Goal: Find specific page/section: Find specific page/section

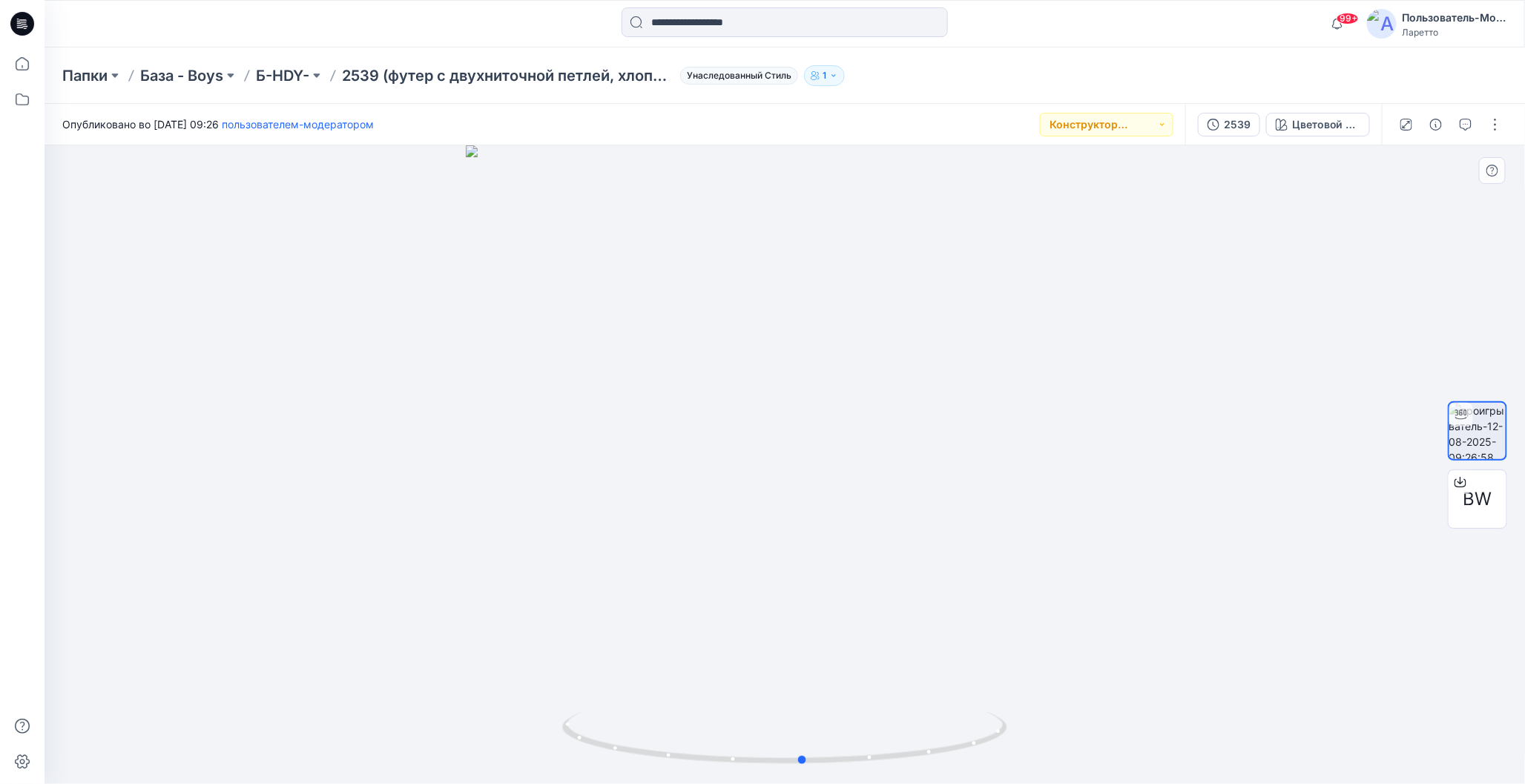
drag, startPoint x: 782, startPoint y: 757, endPoint x: 1246, endPoint y: 681, distance: 470.2
click at [1246, 681] on div at bounding box center [784, 463] width 1481 height 638
click at [985, 61] on div "Папки База - Boys Б-HDY- 2539 (футер с двухниточной петлей, хлопок 92 %, эласта…" at bounding box center [784, 75] width 1481 height 56
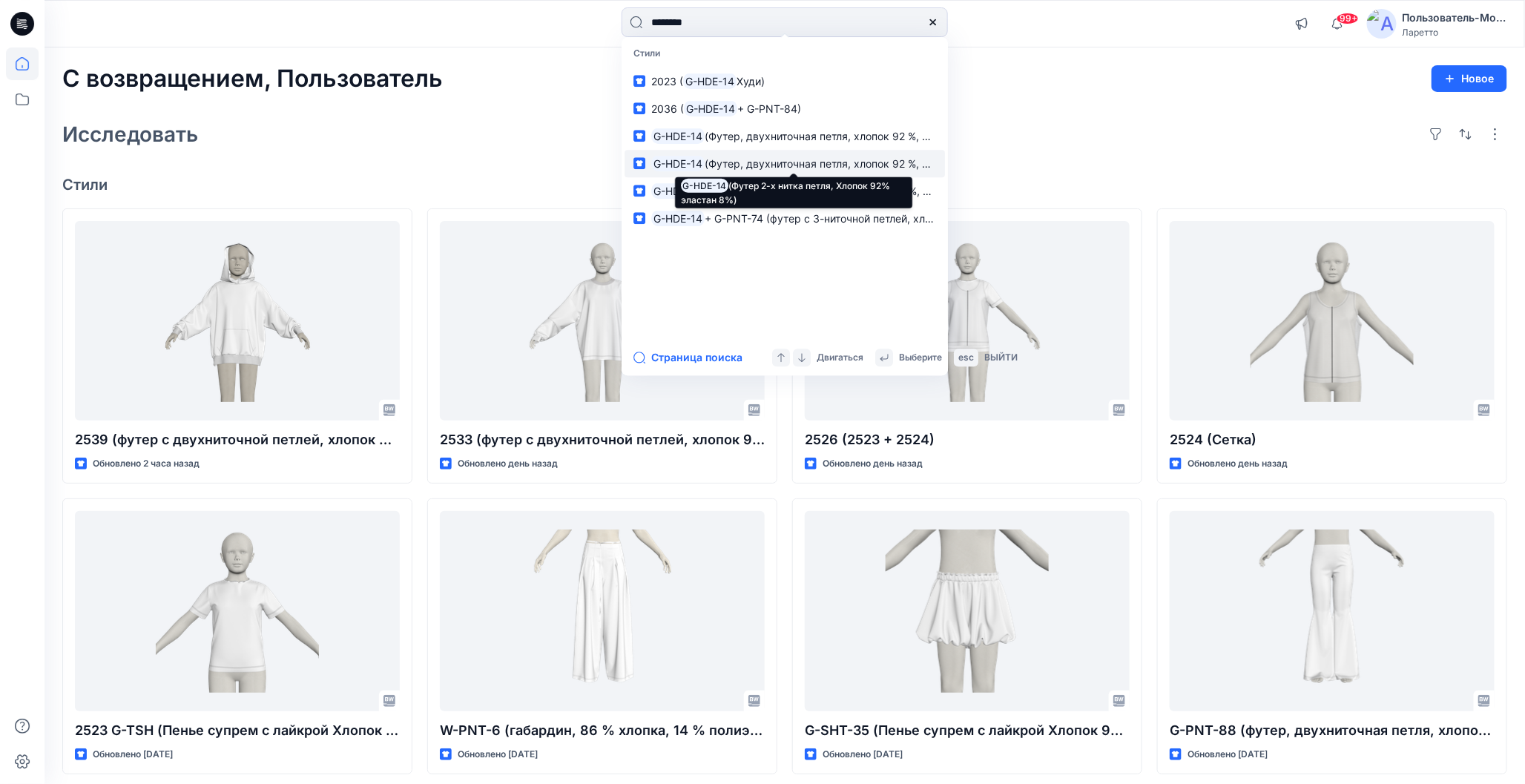
type input "********"
click at [747, 160] on span "(Футер, двухниточная петля, хлопок 92 %, эластан 8 %)" at bounding box center [845, 163] width 283 height 13
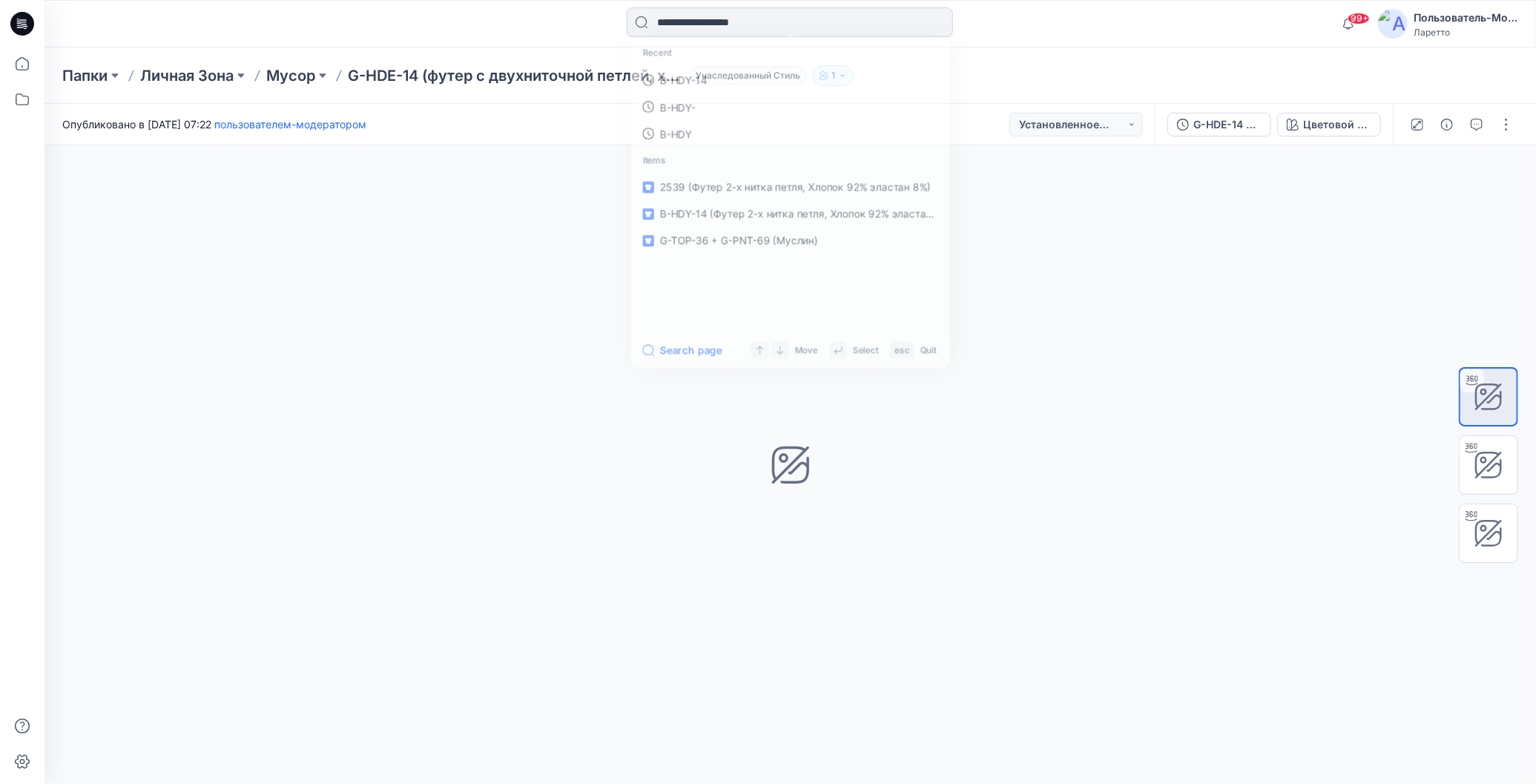
click at [681, 17] on input at bounding box center [789, 23] width 327 height 30
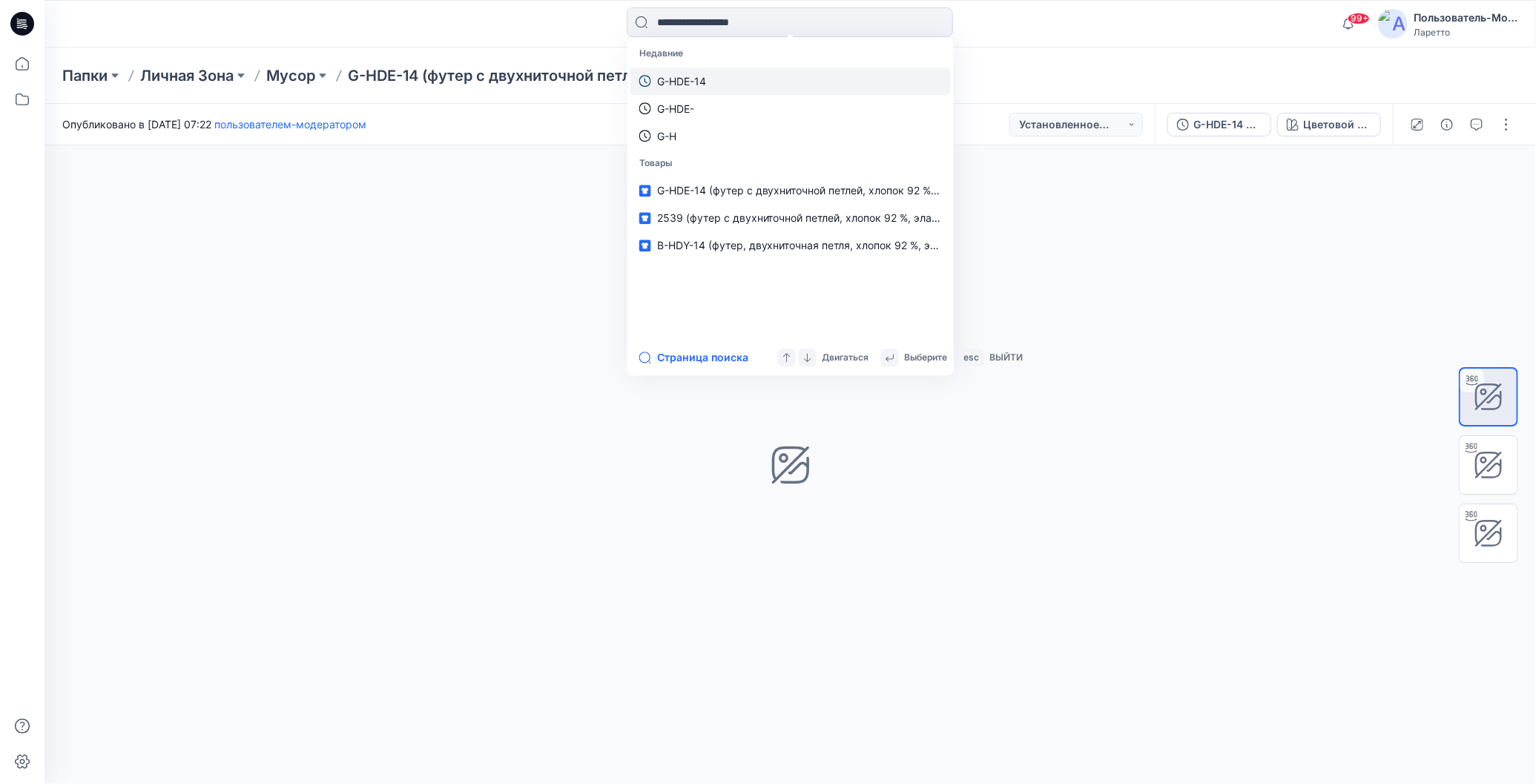
click at [690, 76] on p "G-HDE-14" at bounding box center [682, 81] width 49 height 16
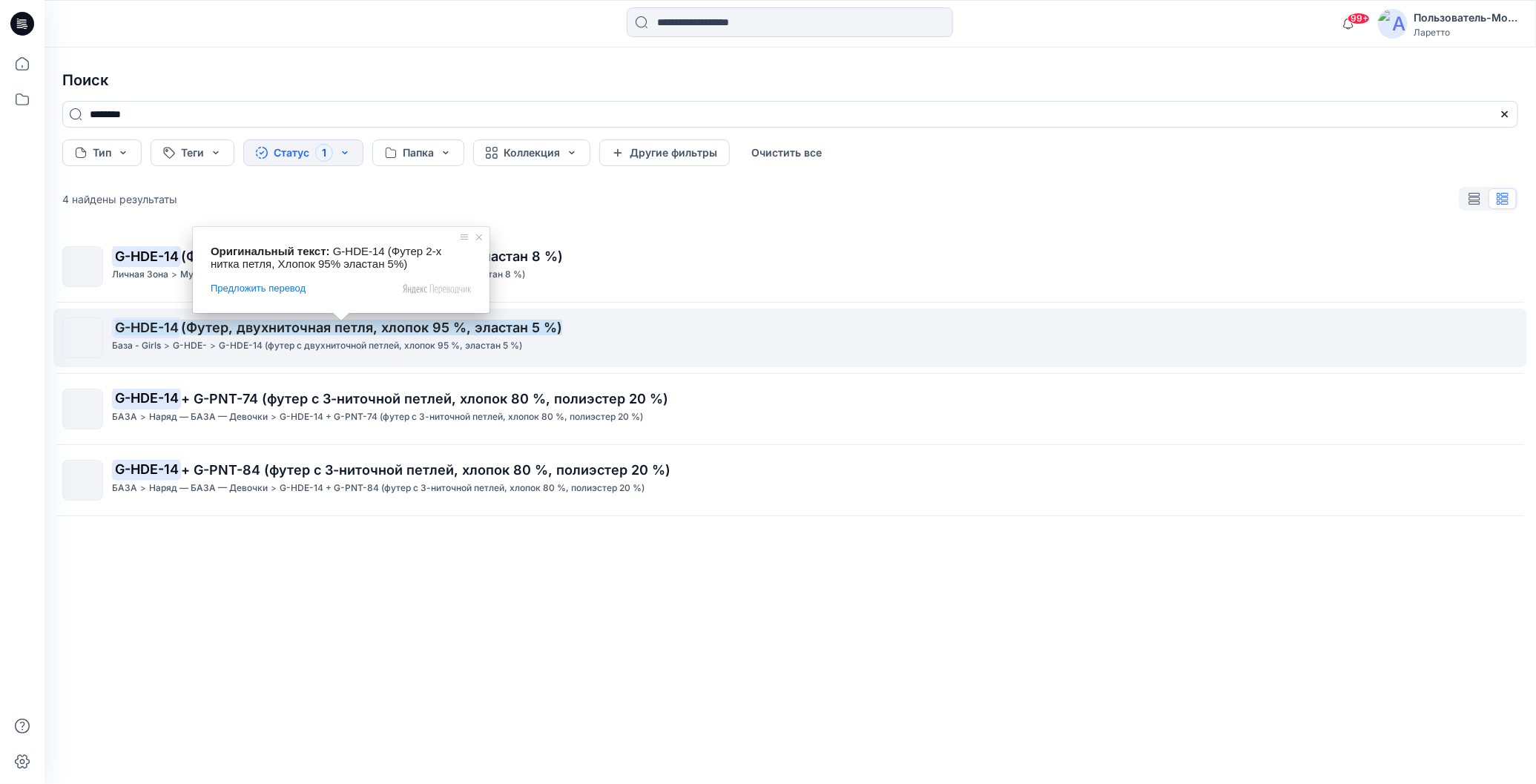
click at [333, 321] on span at bounding box center [341, 317] width 20 height 9
click at [322, 331] on ya-tr-span "(Футер, двухниточная петля, хлопок 95 %, эластан 5 %)" at bounding box center [371, 327] width 382 height 16
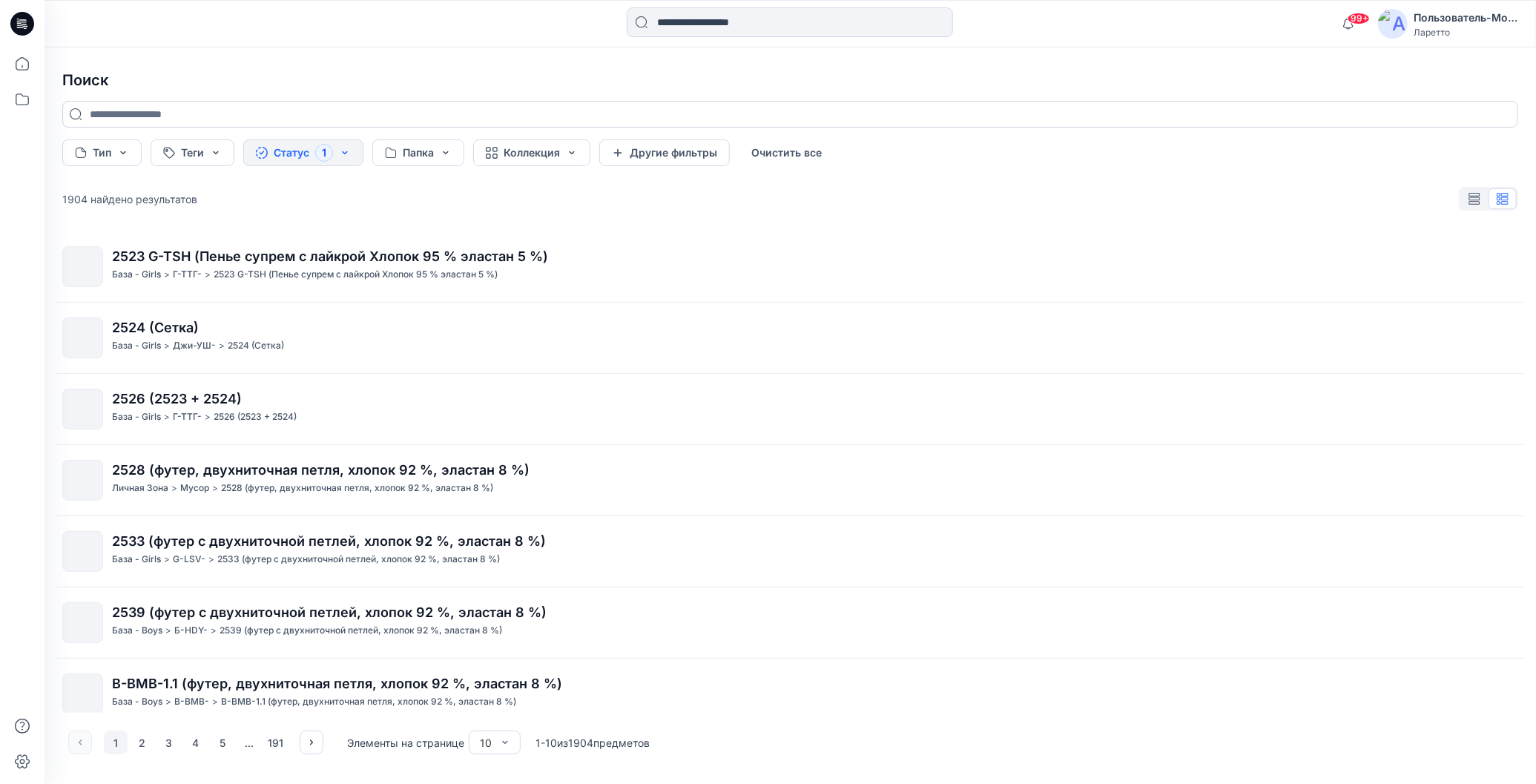
click at [341, 116] on input at bounding box center [790, 113] width 1456 height 27
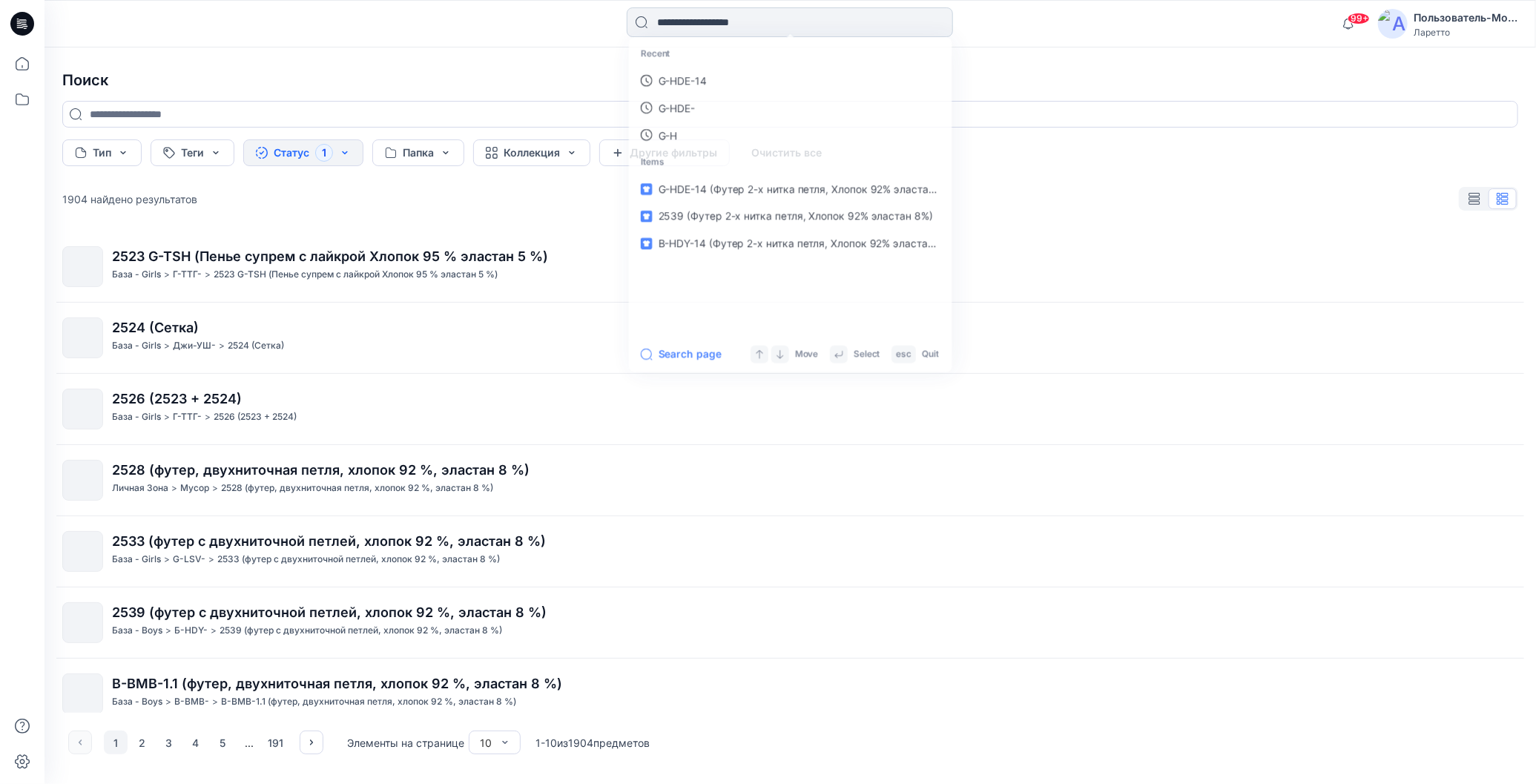
click at [686, 27] on input at bounding box center [789, 23] width 327 height 30
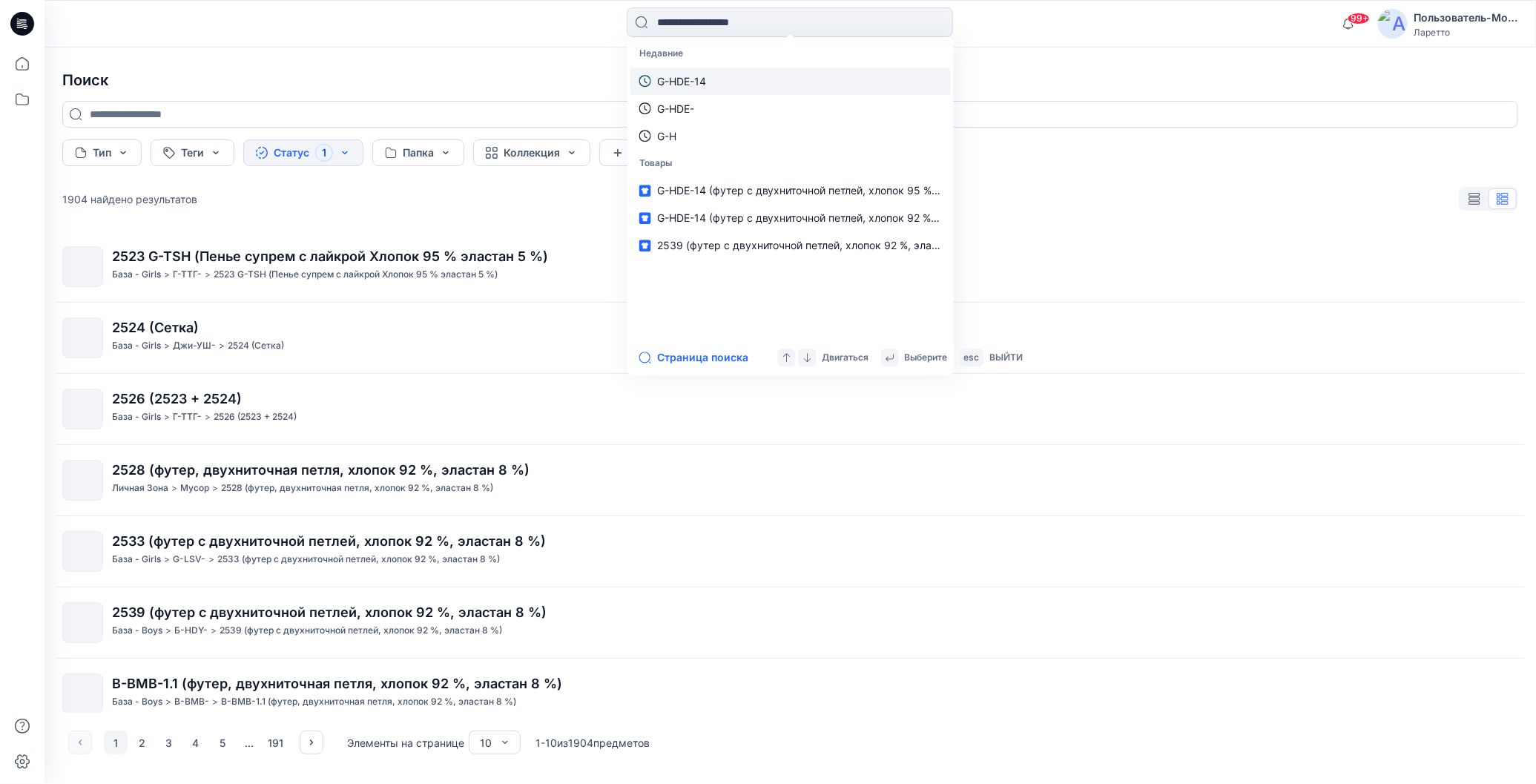
click at [696, 74] on p "G-HDE-14" at bounding box center [682, 81] width 49 height 16
type input "********"
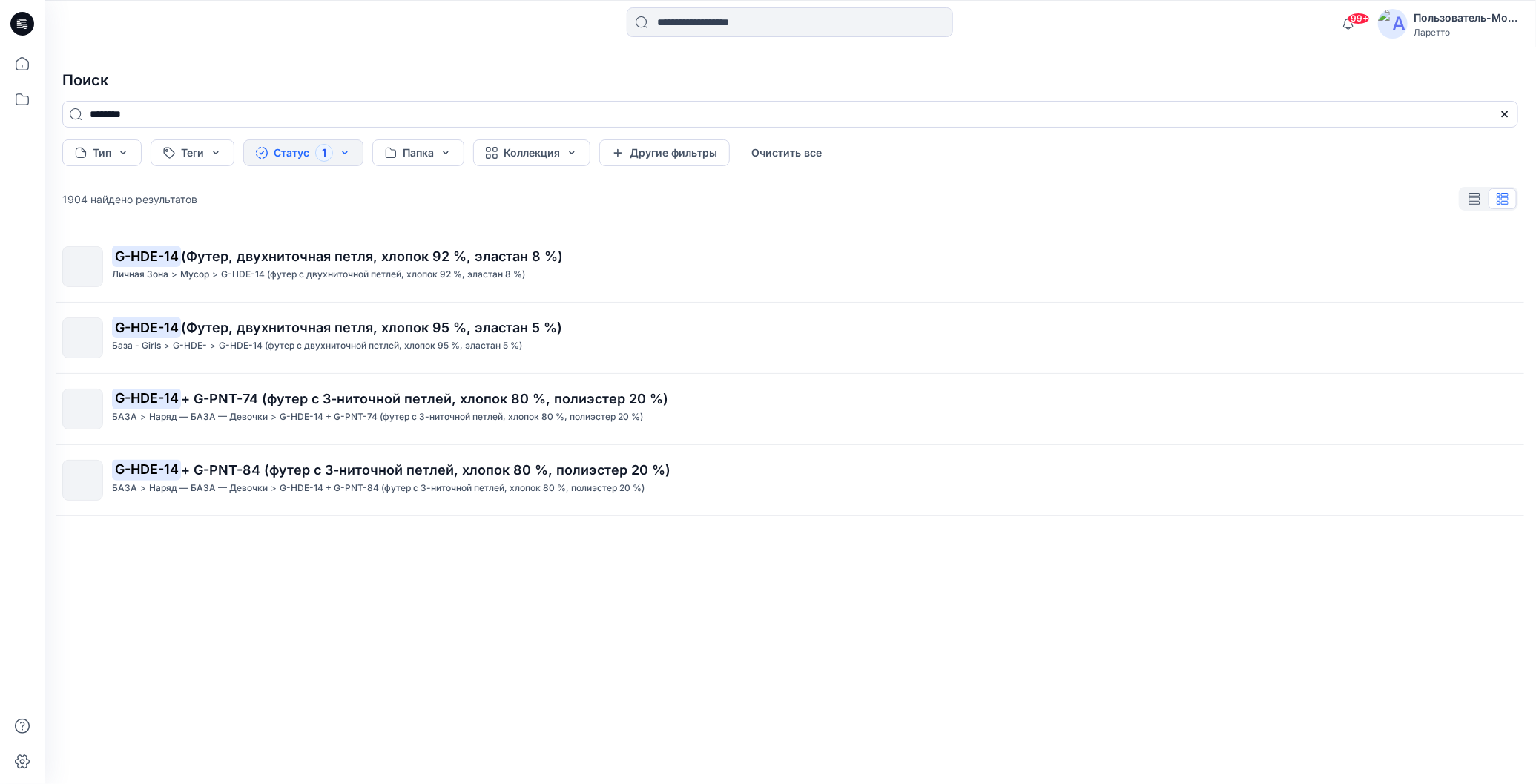
click at [28, 22] on icon at bounding box center [23, 24] width 24 height 24
